Goal: Navigation & Orientation: Go to known website

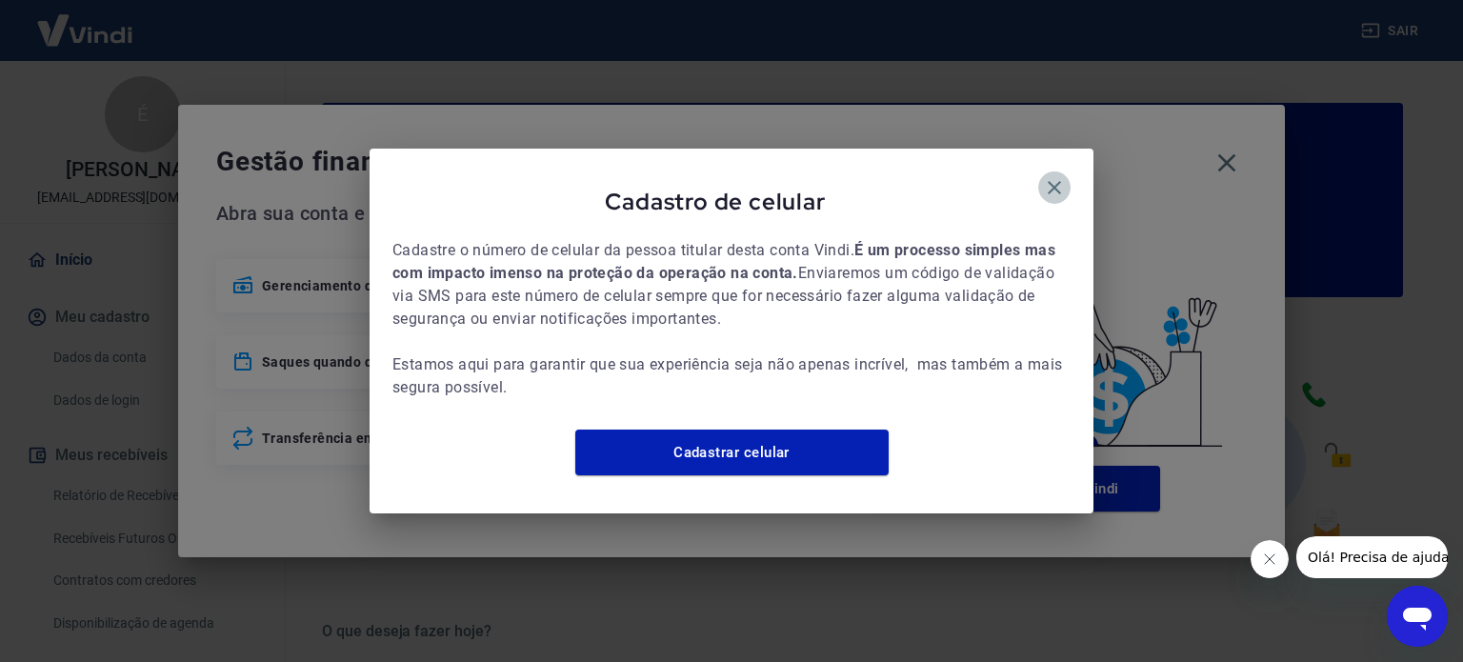
click at [1052, 187] on button "button" at bounding box center [1054, 187] width 32 height 32
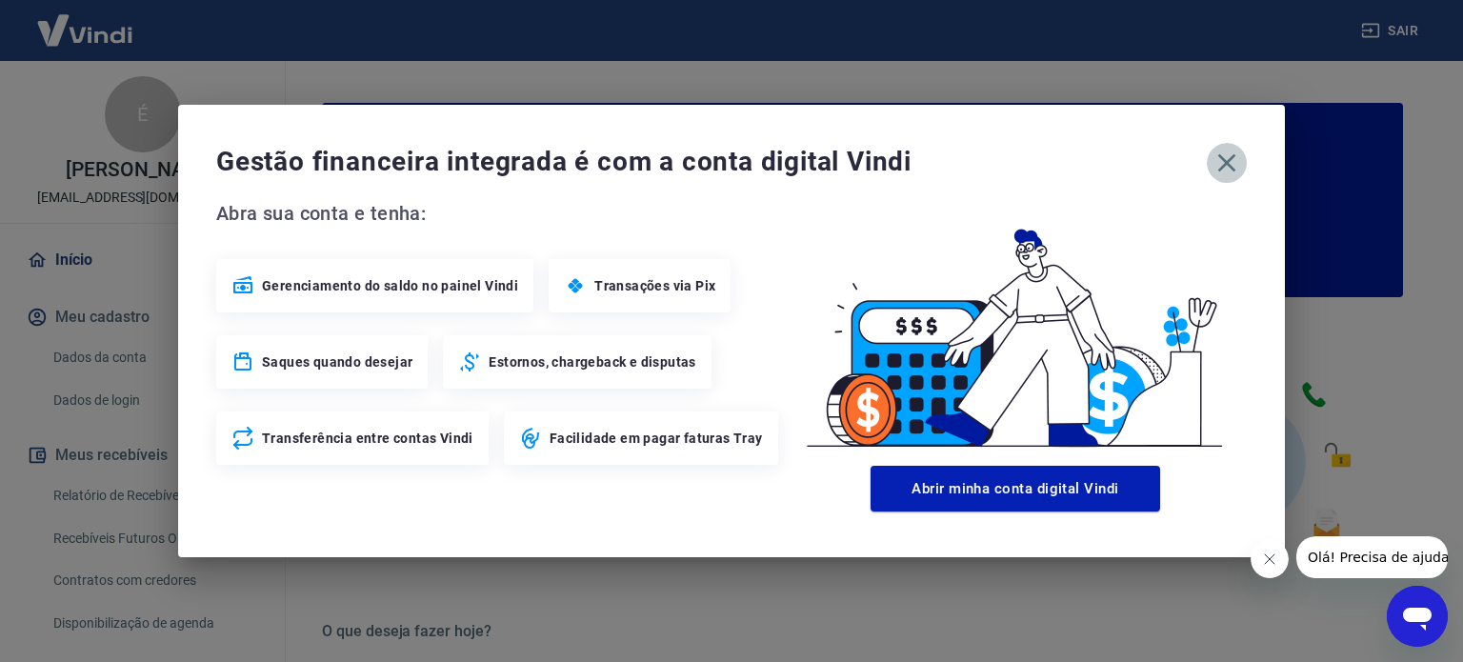
click at [1230, 163] on icon "button" at bounding box center [1227, 163] width 30 height 30
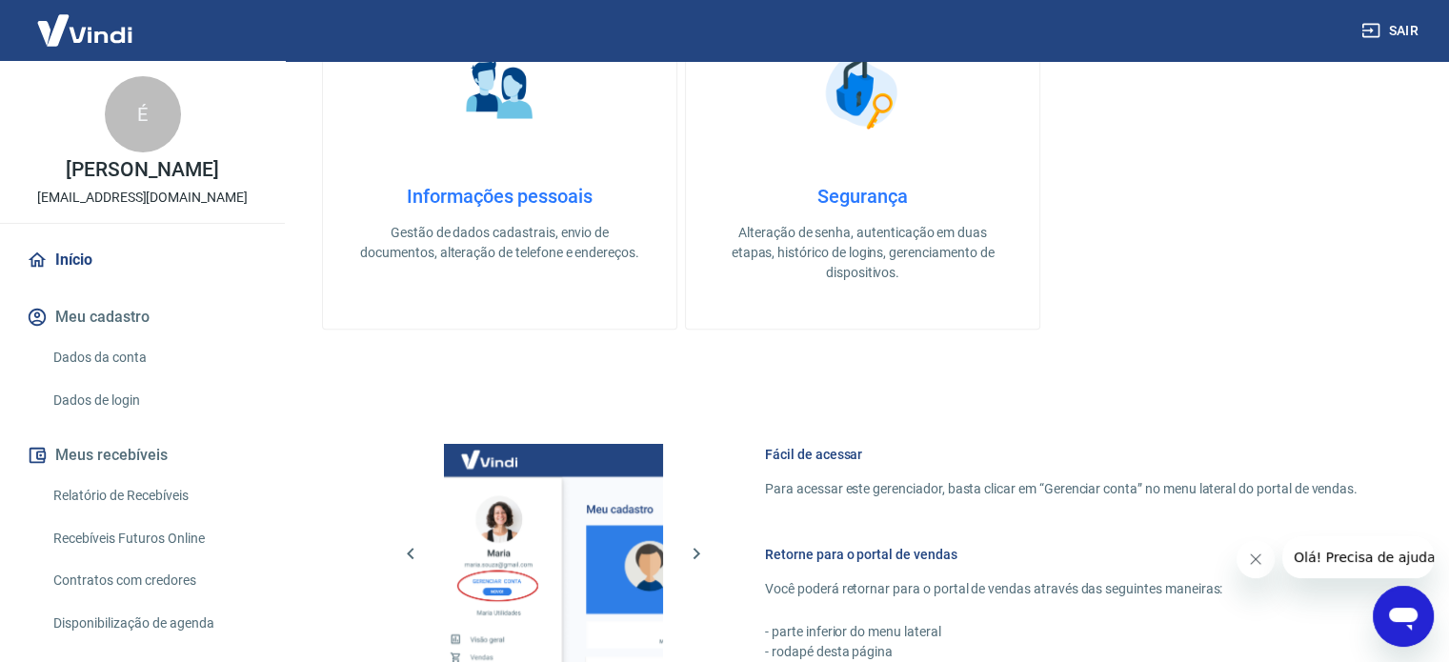
scroll to position [1039, 0]
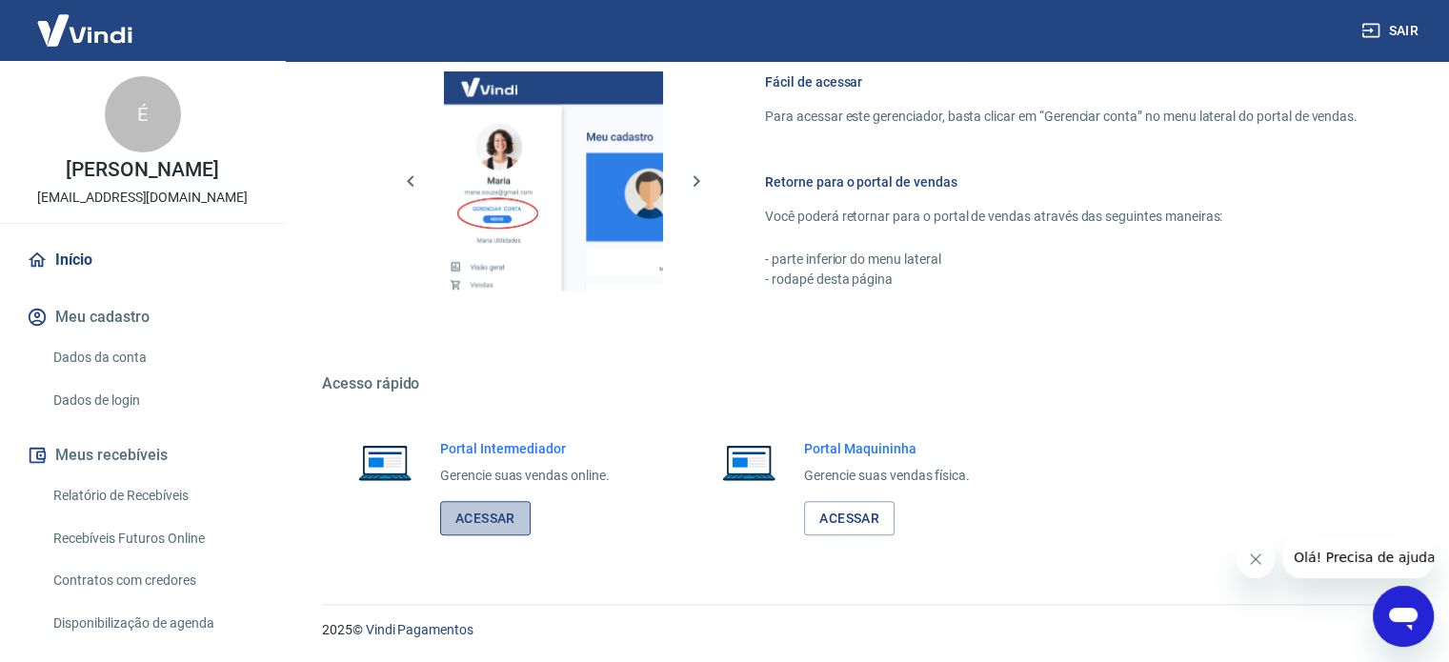
click at [514, 525] on link "Acessar" at bounding box center [485, 518] width 90 height 35
click at [879, 519] on link "Acessar" at bounding box center [849, 518] width 90 height 35
